Goal: Task Accomplishment & Management: Use online tool/utility

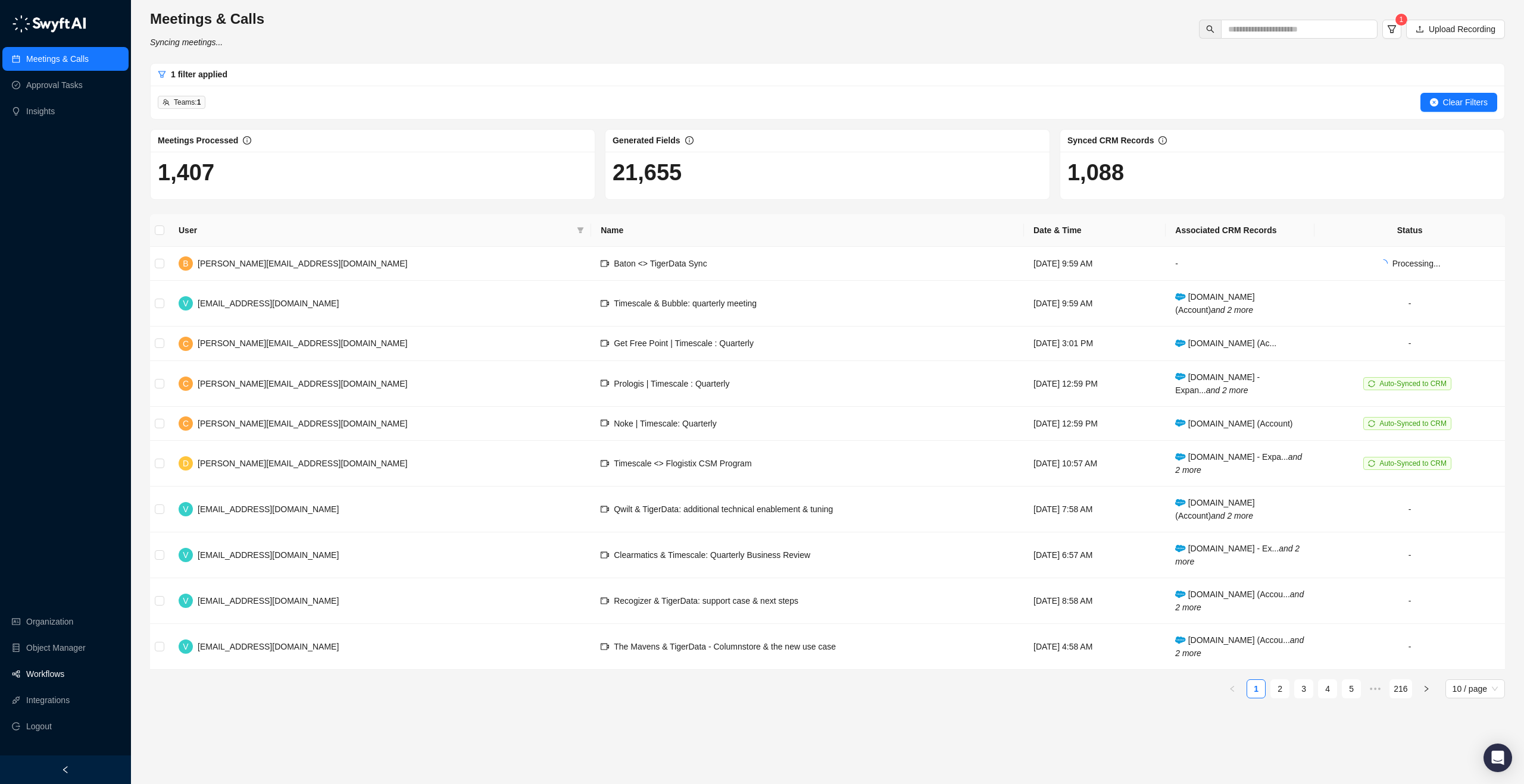
click at [48, 674] on link "Workflows" at bounding box center [45, 674] width 38 height 24
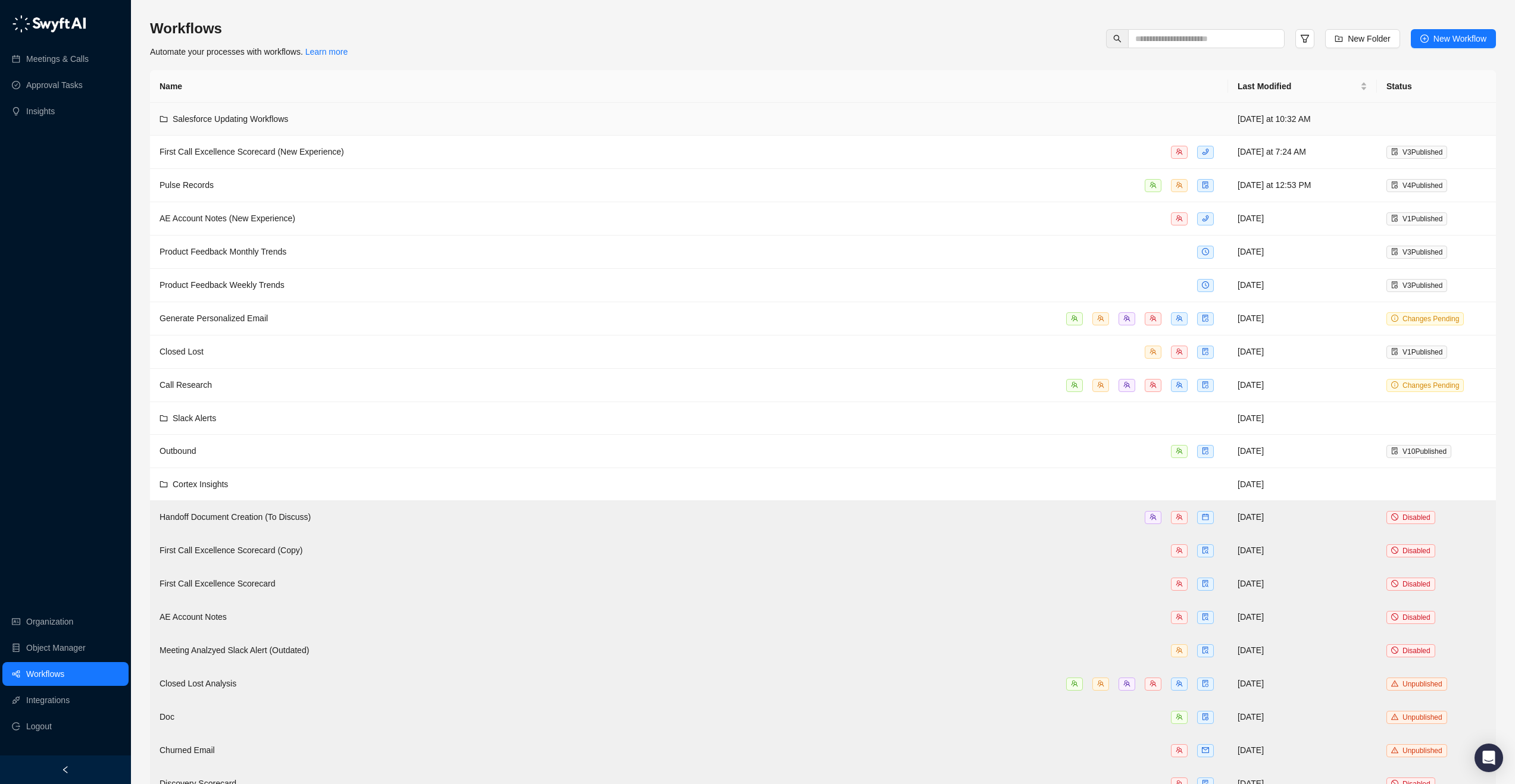
click at [430, 125] on div "Salesforce Updating Workflows" at bounding box center [689, 119] width 1059 height 13
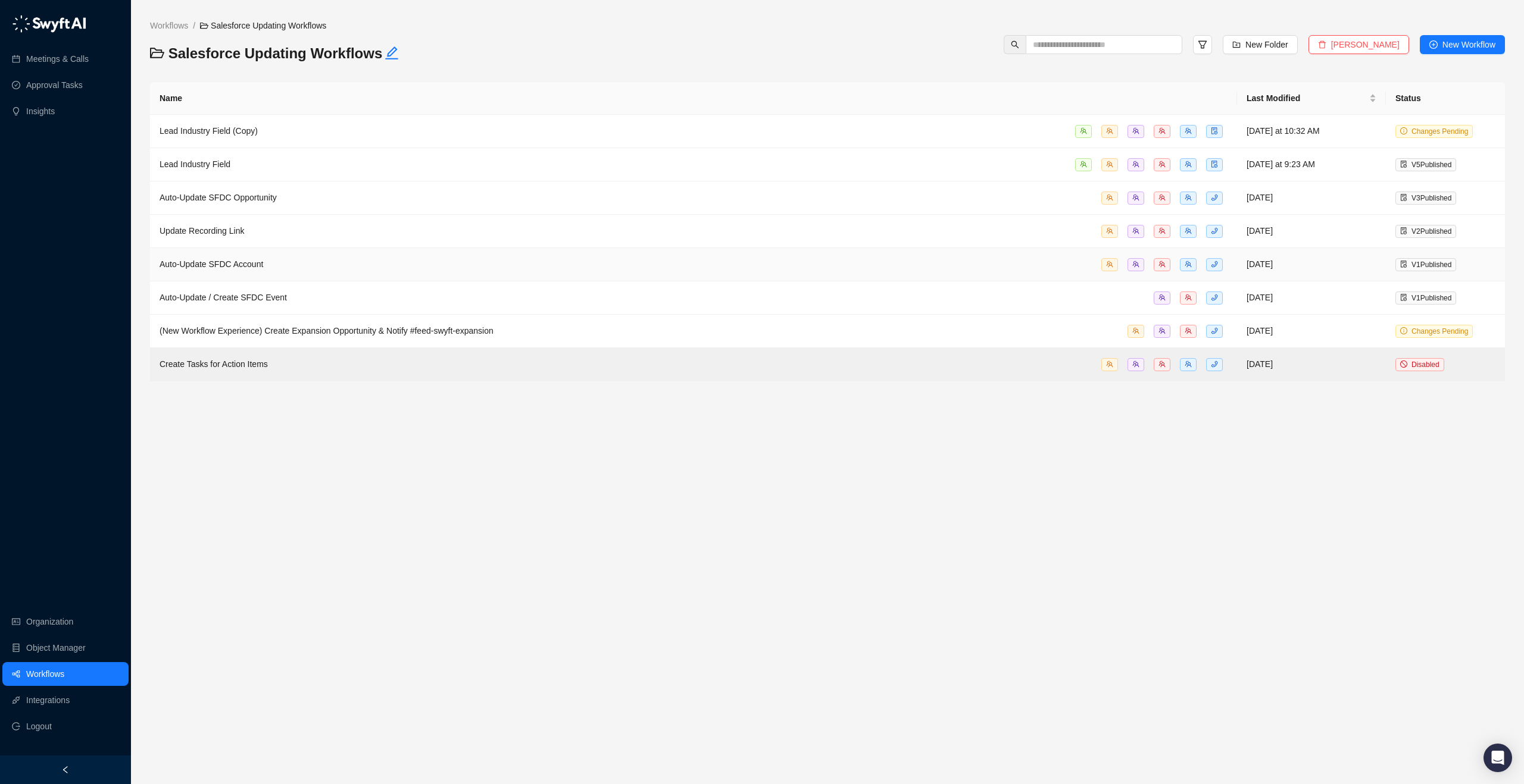
click at [231, 266] on span "Auto-Update SFDC Account" at bounding box center [211, 264] width 103 height 9
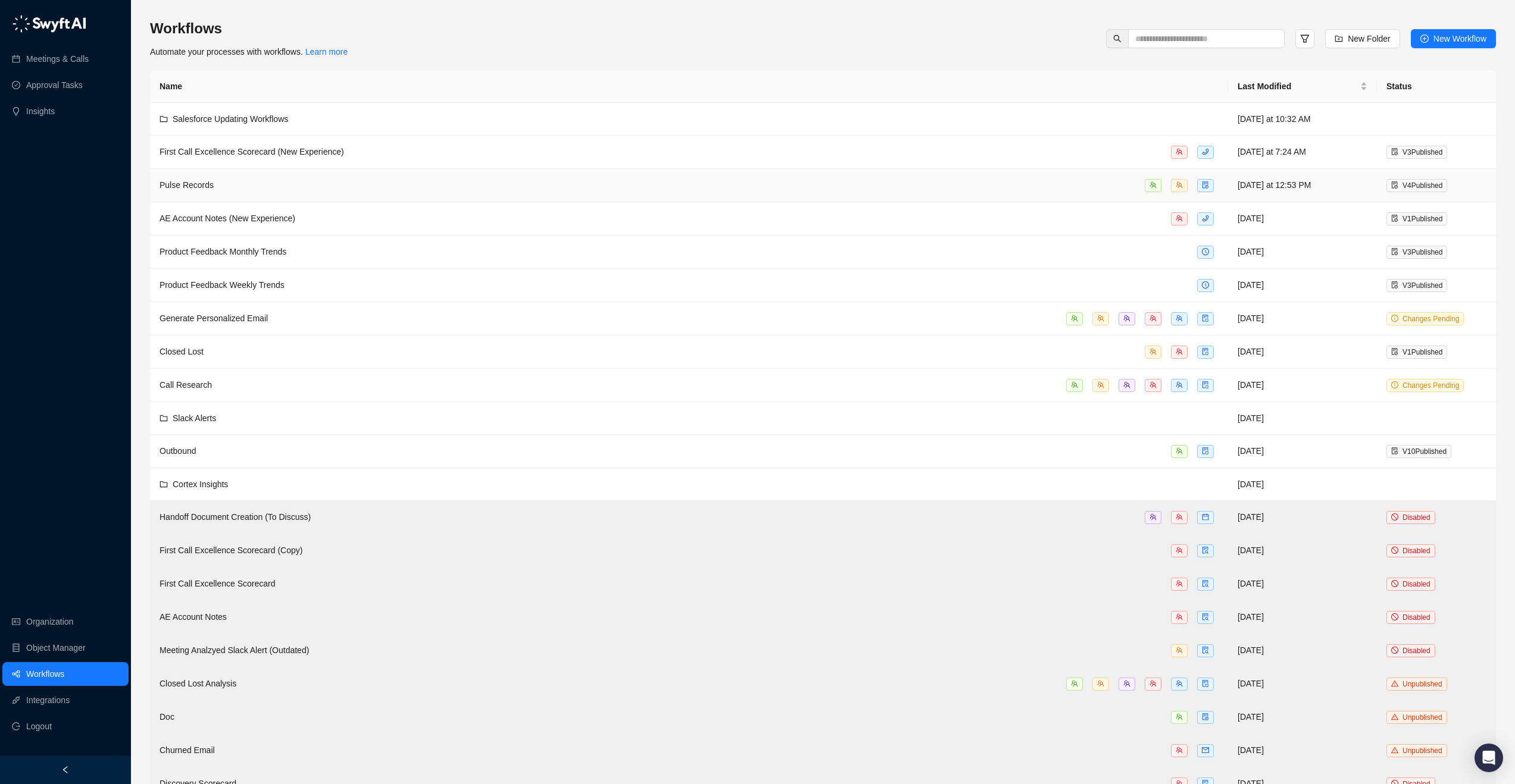
click at [270, 192] on td "Pulse Records" at bounding box center [689, 186] width 1078 height 34
click at [501, 122] on div "Salesforce Updating Workflows" at bounding box center [689, 119] width 1059 height 13
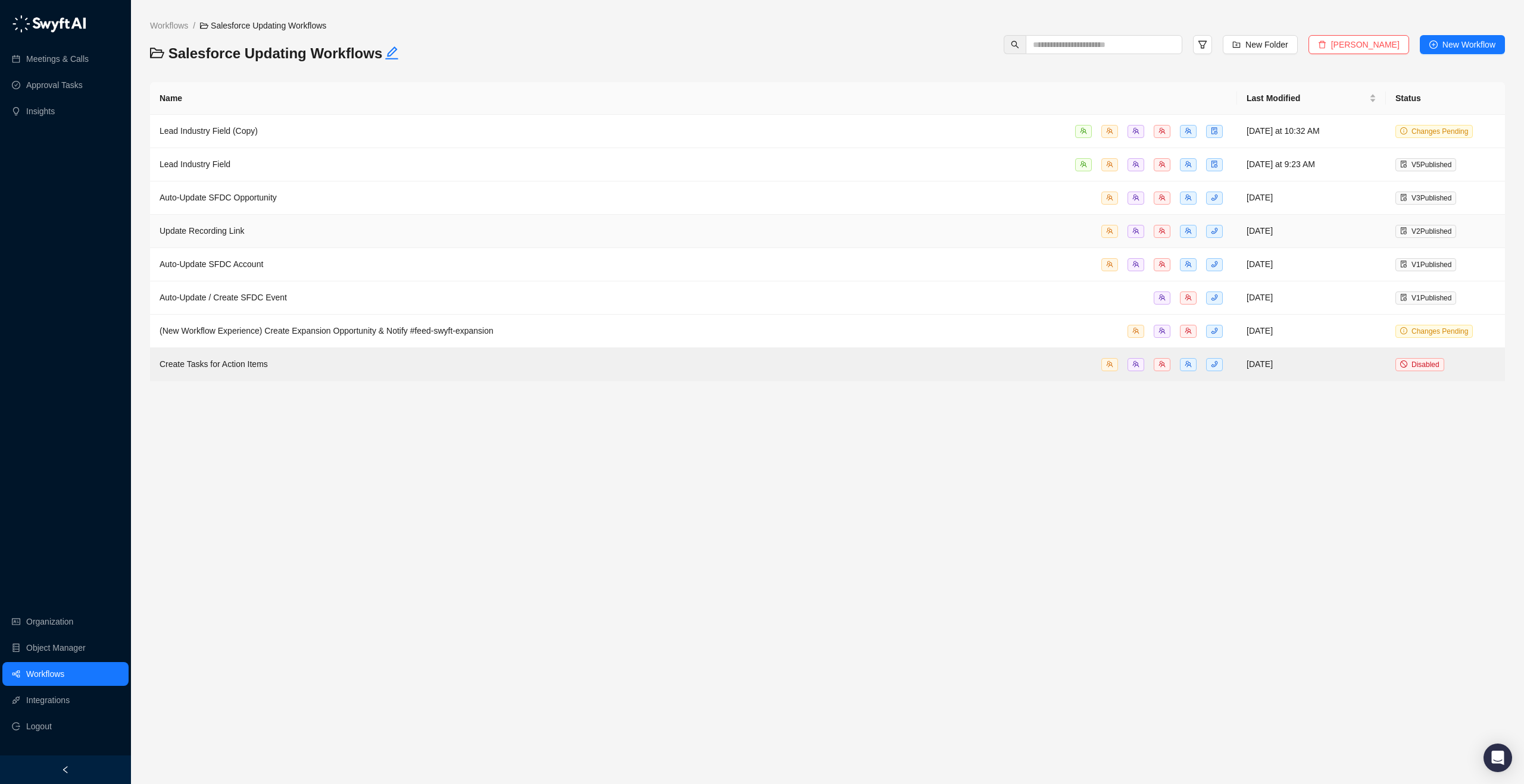
click at [255, 234] on div "Update Recording Link" at bounding box center [693, 231] width 1068 height 14
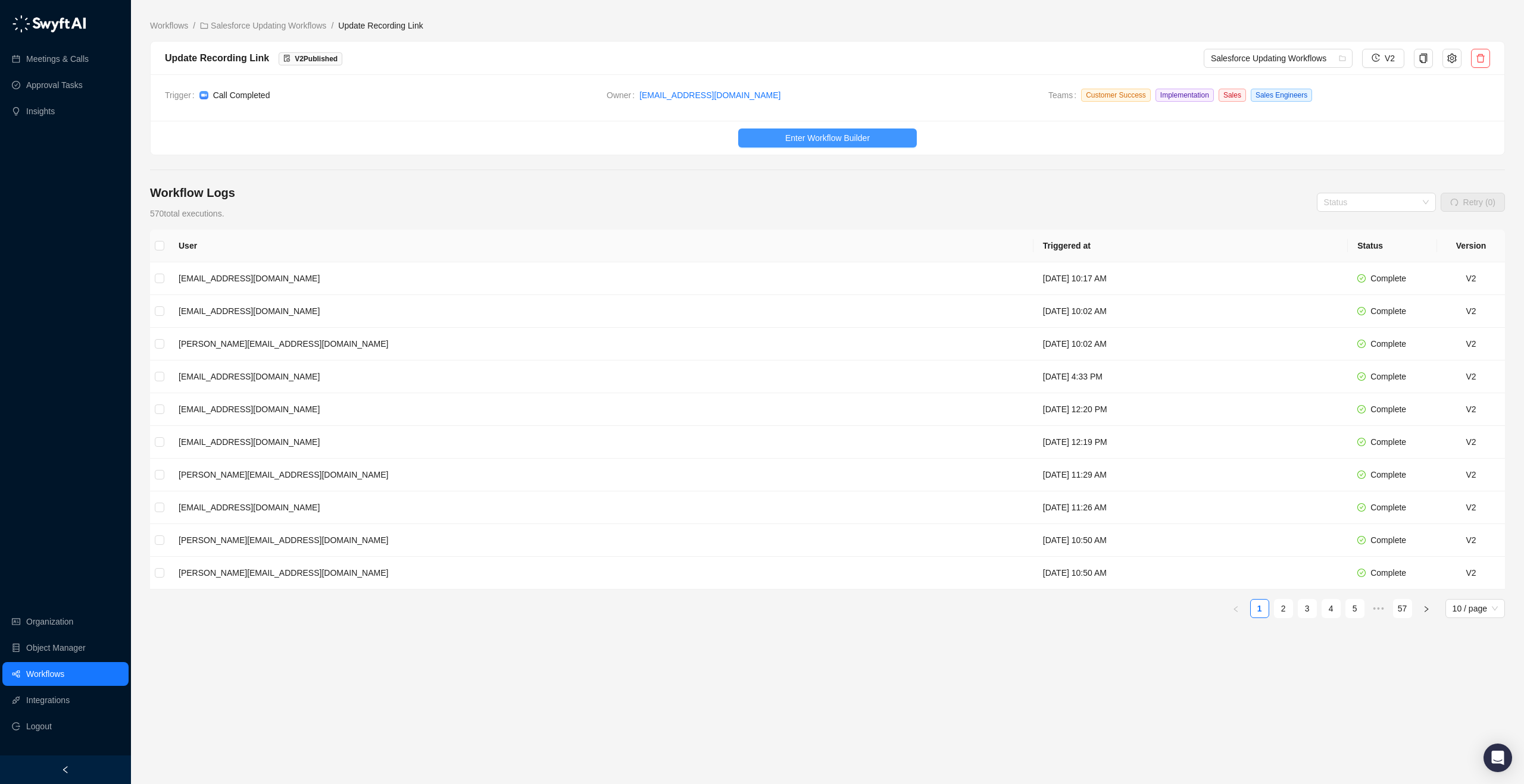
click at [808, 140] on span "Enter Workflow Builder" at bounding box center [827, 138] width 84 height 13
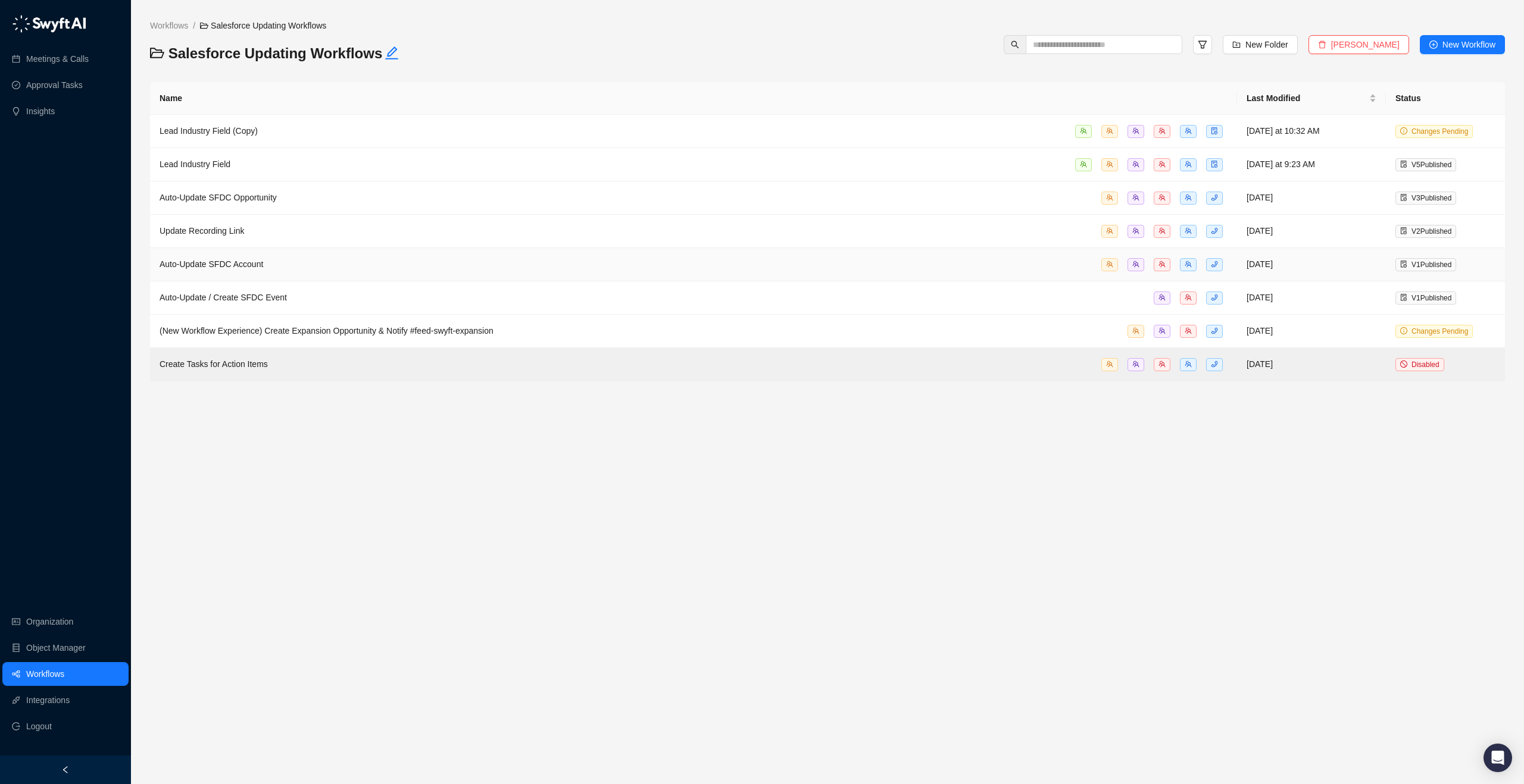
click at [312, 266] on div "Auto-Update SFDC Account" at bounding box center [693, 265] width 1068 height 14
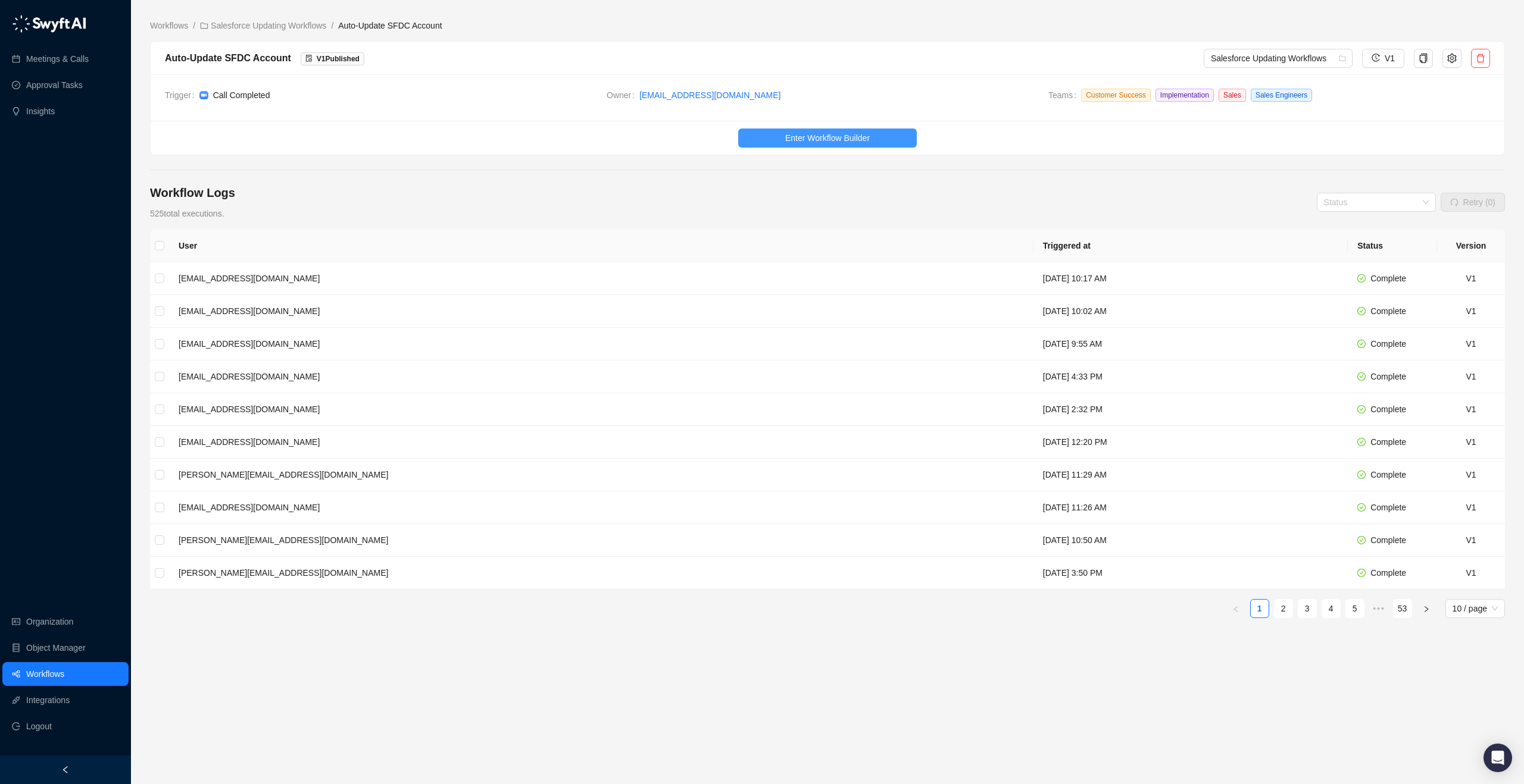
click at [812, 136] on span "Enter Workflow Builder" at bounding box center [827, 138] width 84 height 13
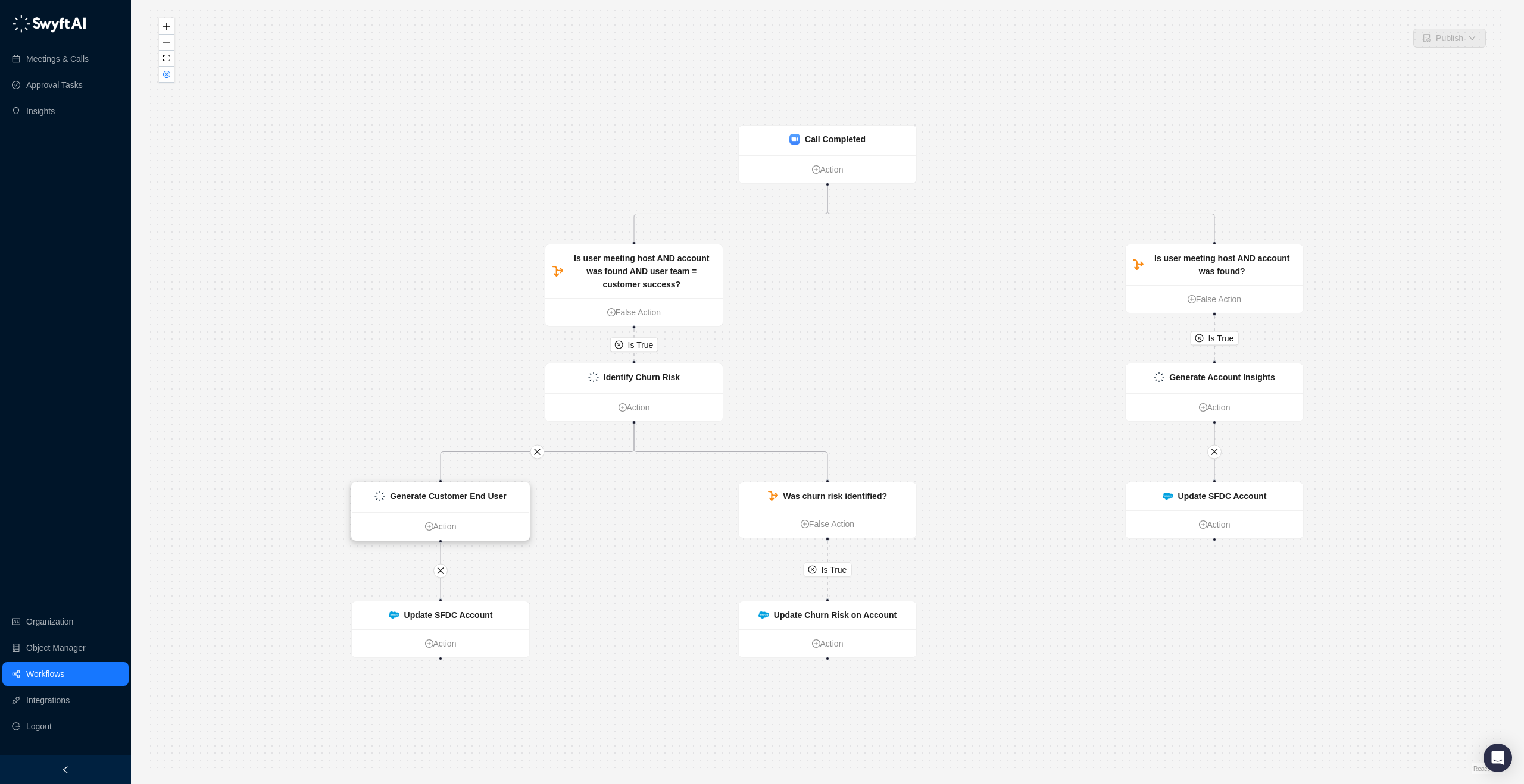
click at [422, 499] on strong "Generate Customer End User" at bounding box center [448, 496] width 116 height 9
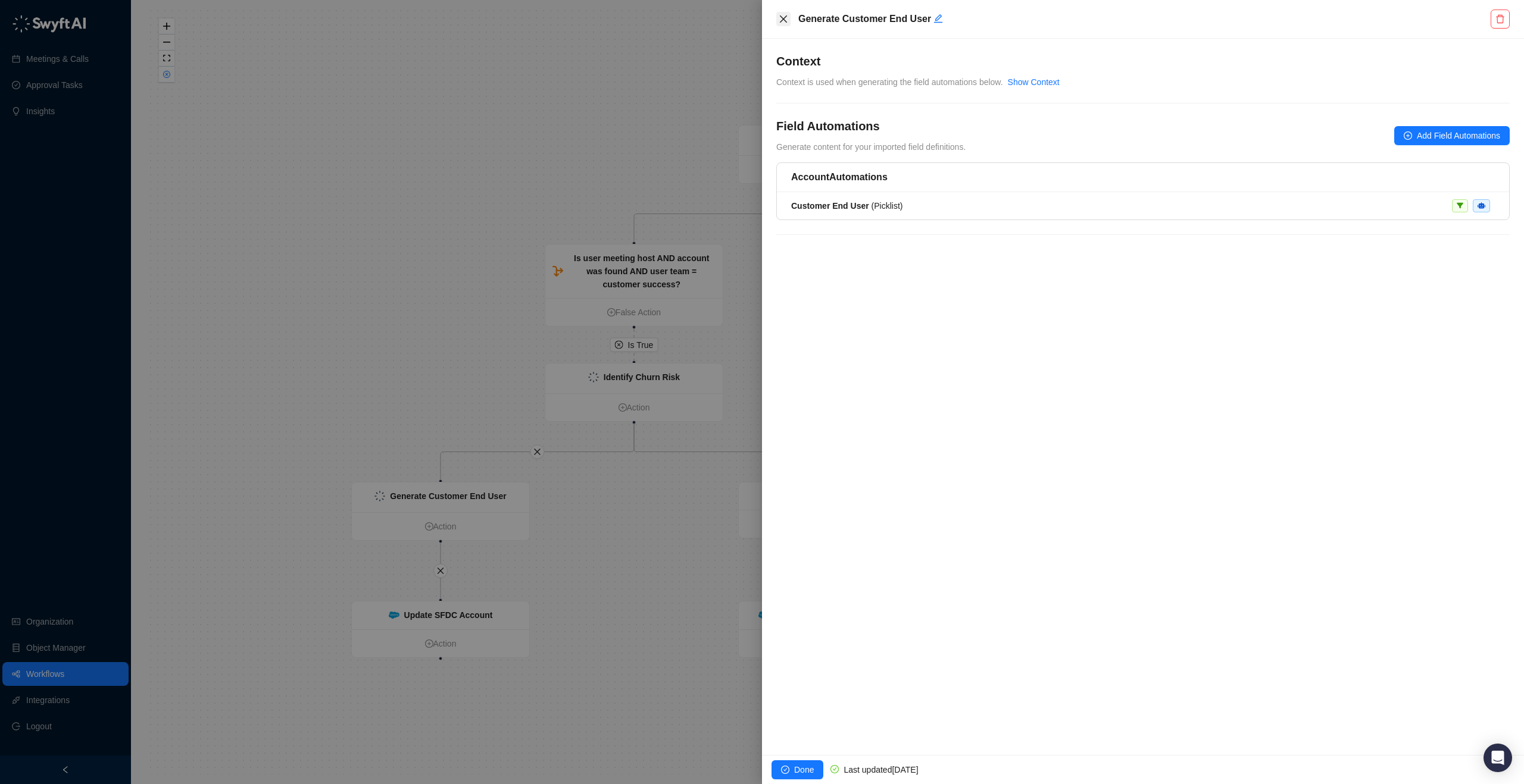
click at [787, 18] on icon "close" at bounding box center [783, 19] width 9 height 9
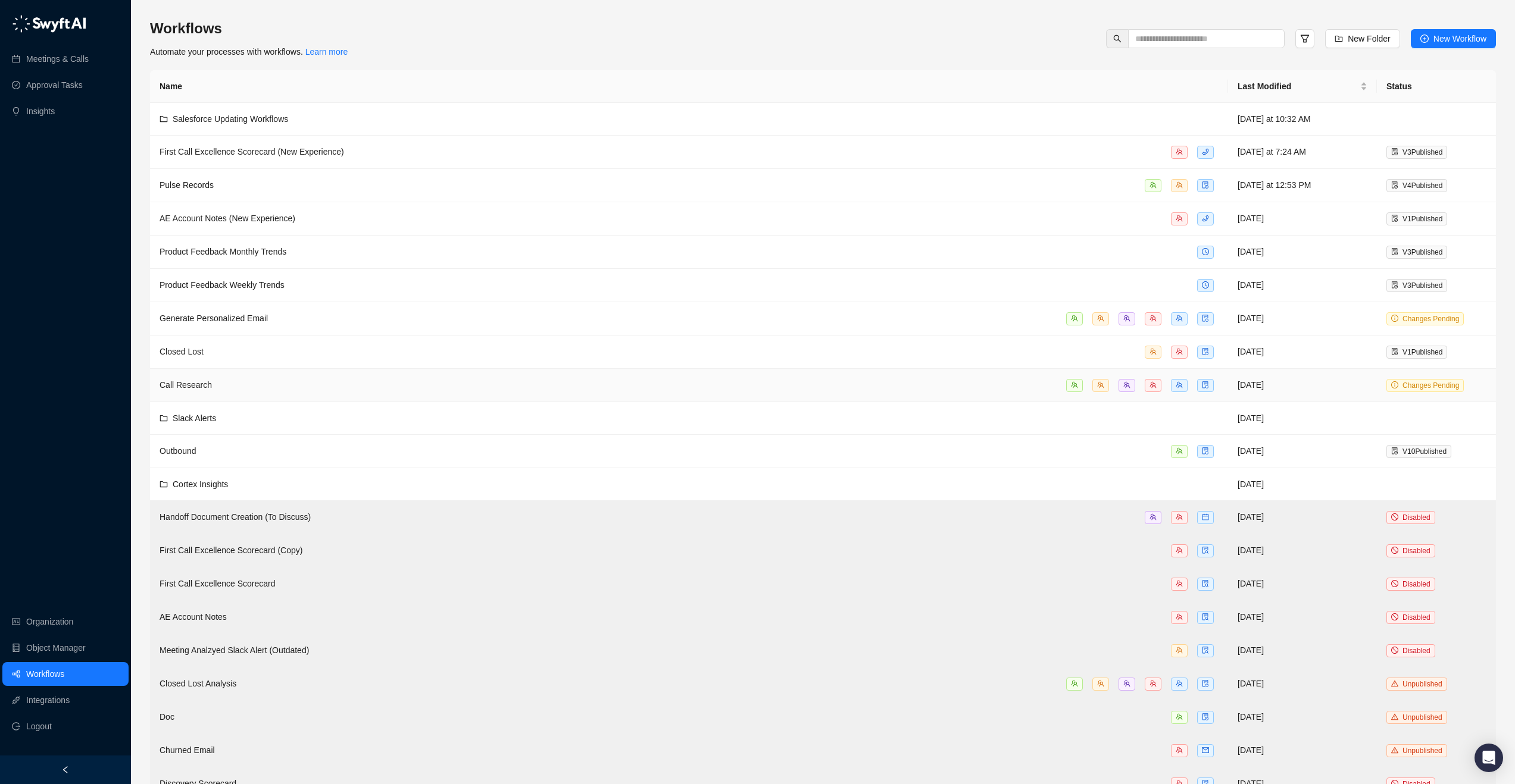
click at [230, 380] on div "Call Research" at bounding box center [689, 385] width 1059 height 14
click at [377, 113] on div "Salesforce Updating Workflows" at bounding box center [689, 119] width 1059 height 13
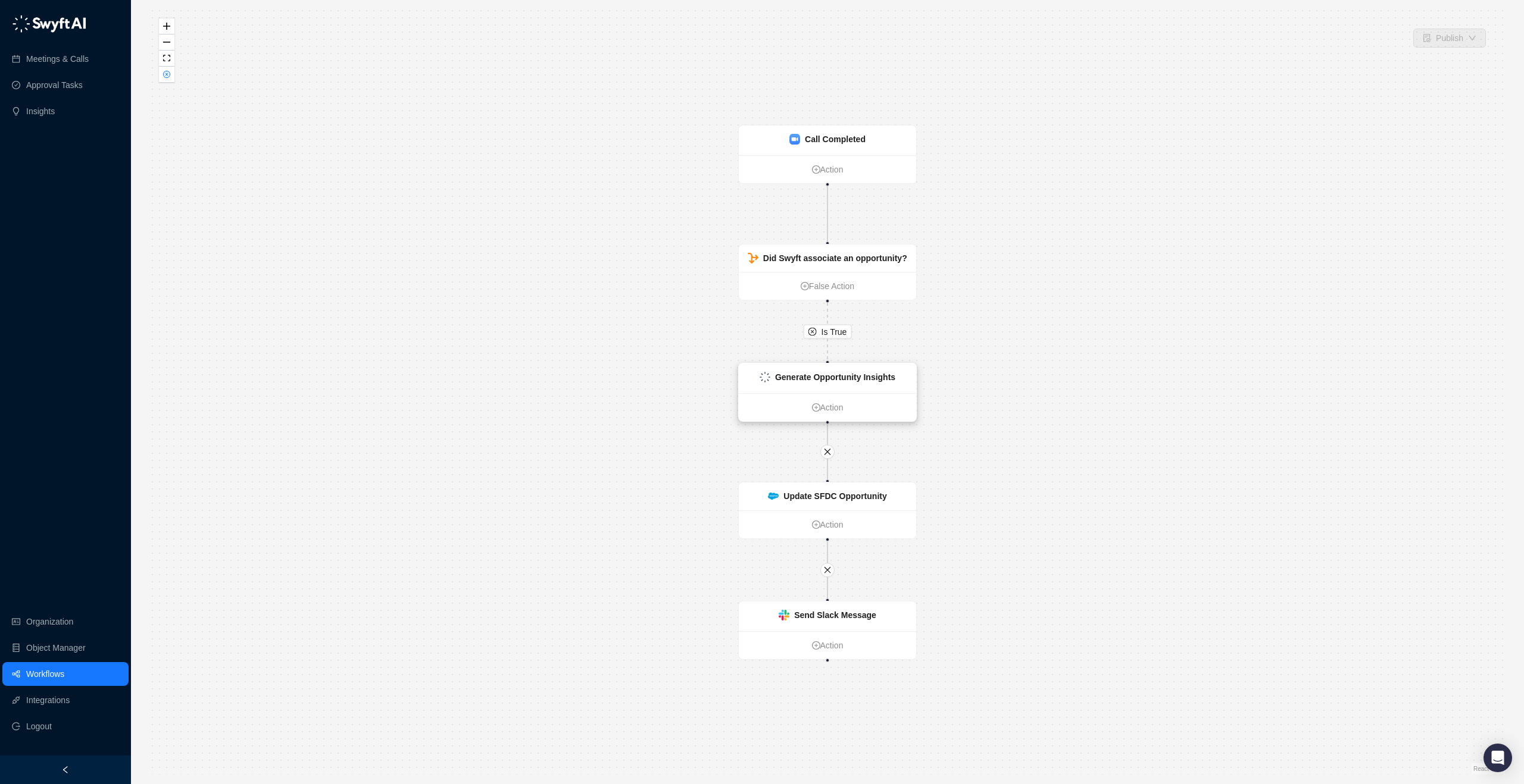
click at [853, 371] on div "Generate Opportunity Insights" at bounding box center [835, 377] width 120 height 13
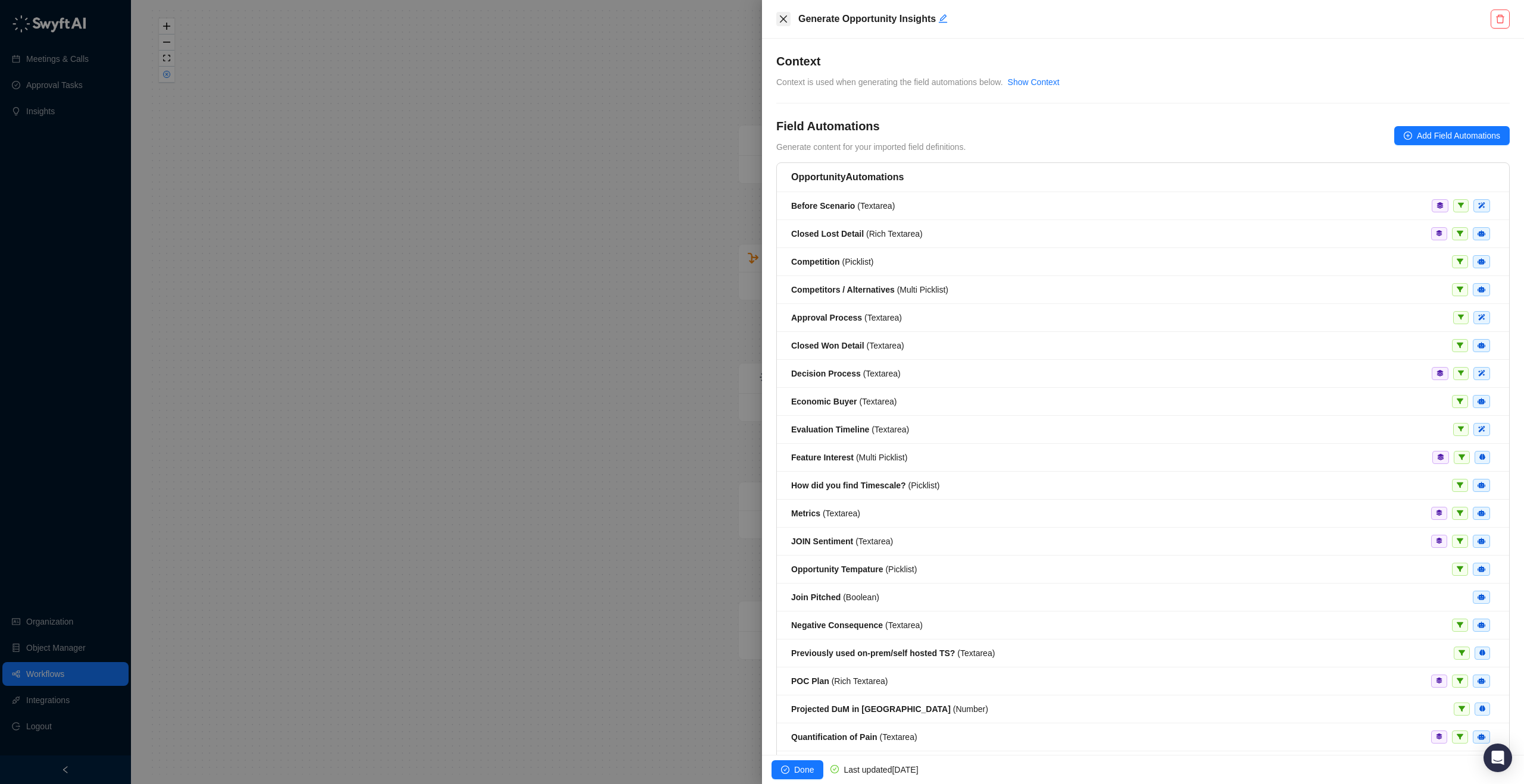
click at [780, 16] on icon "close" at bounding box center [783, 18] width 7 height 7
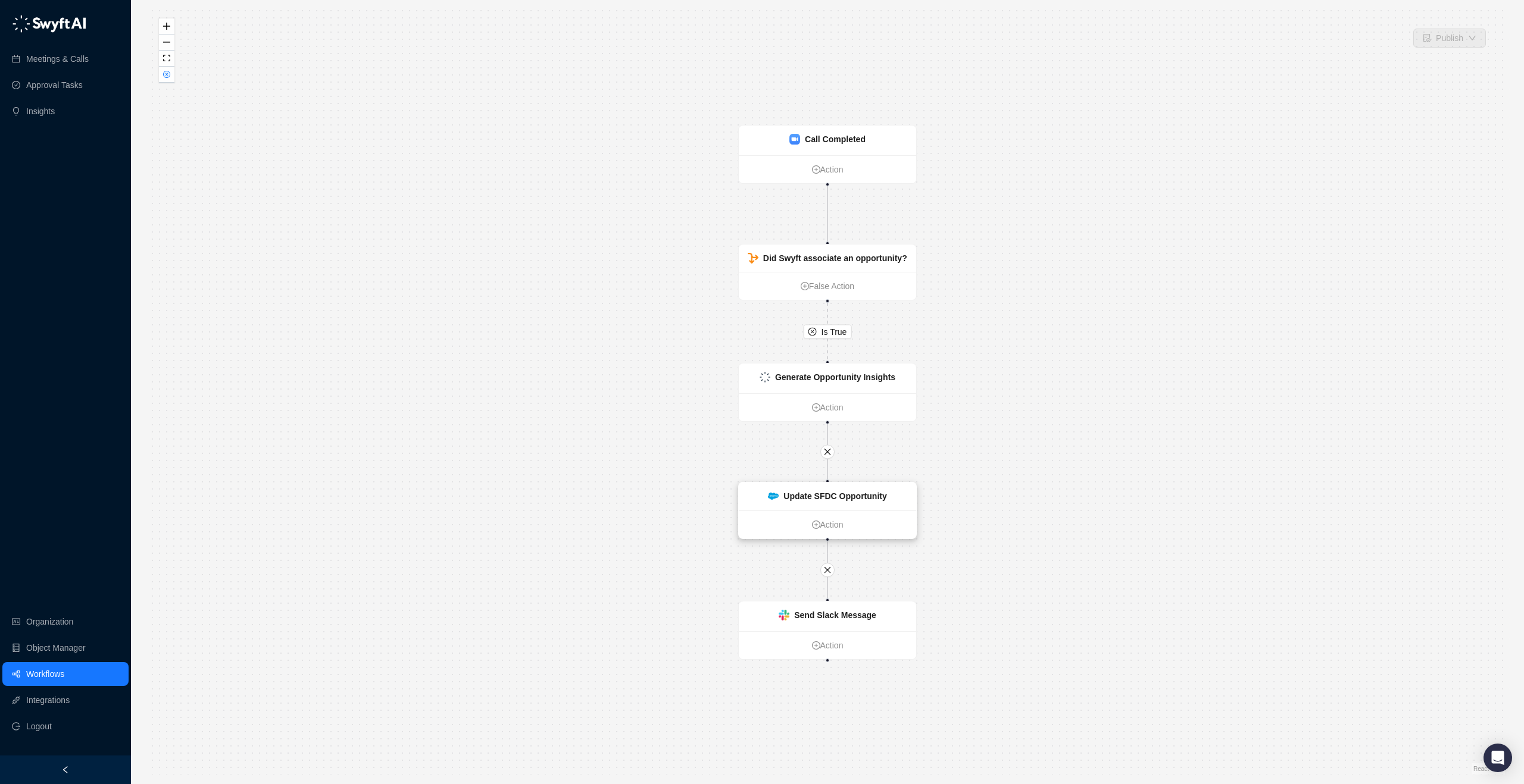
click at [784, 509] on div "Update SFDC Opportunity" at bounding box center [827, 496] width 178 height 28
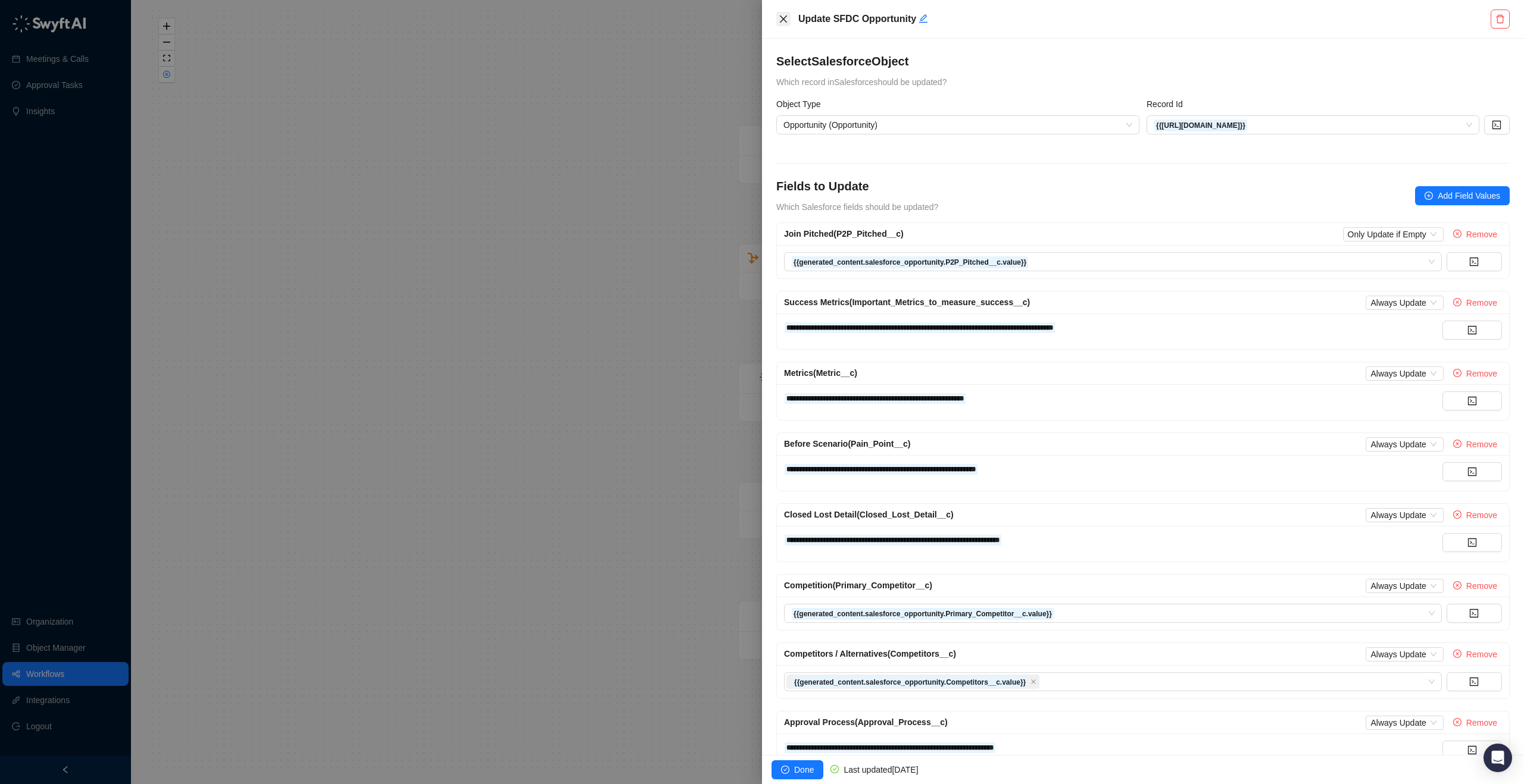
click at [787, 13] on button "Close" at bounding box center [783, 19] width 15 height 15
